Goal: Task Accomplishment & Management: Use online tool/utility

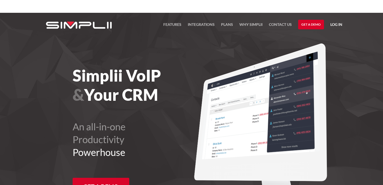
click at [336, 23] on link "Log in" at bounding box center [336, 25] width 12 height 8
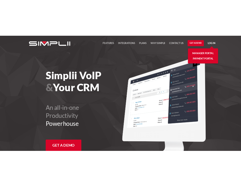
scroll to position [13, 0]
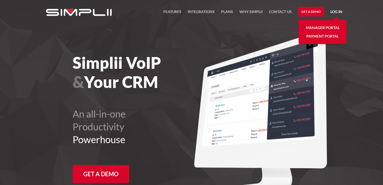
click at [327, 24] on link "Manager Portal" at bounding box center [323, 27] width 34 height 9
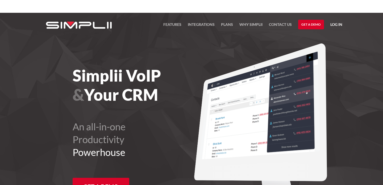
click at [241, 19] on nav "FEATURES Integrations Products Plans Why Simplii Contact US Master Agreement Ge…" at bounding box center [252, 24] width 179 height 23
click at [241, 22] on link "Log in" at bounding box center [336, 25] width 12 height 8
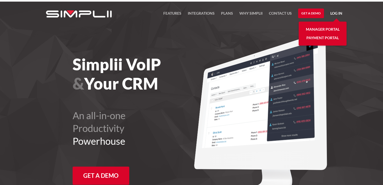
scroll to position [13, 0]
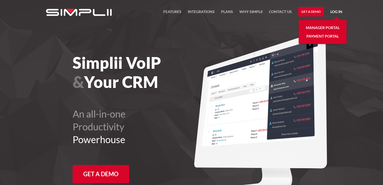
click at [241, 24] on link "Manager Portal" at bounding box center [323, 27] width 34 height 9
